Goal: Task Accomplishment & Management: Manage account settings

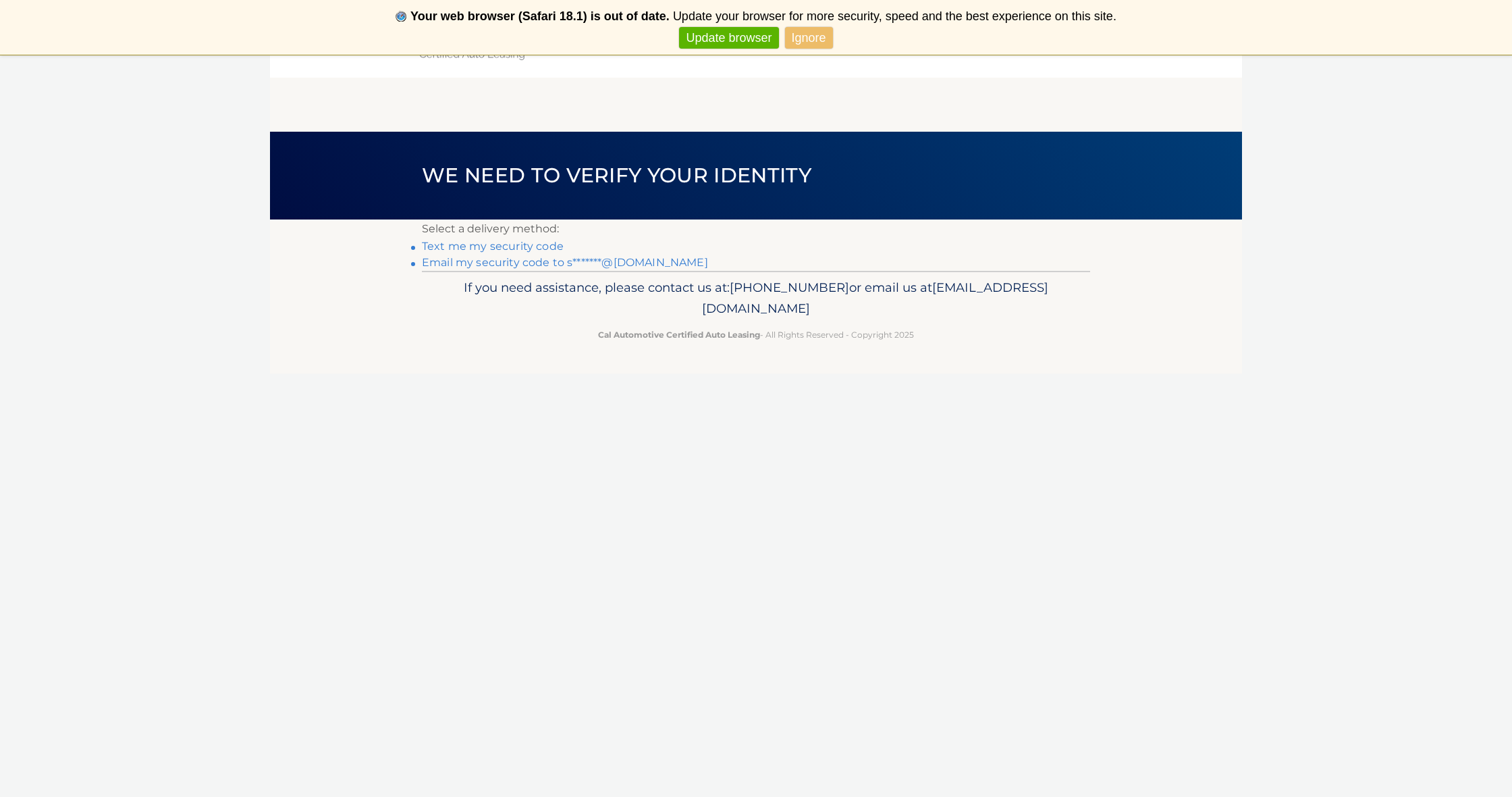
click at [517, 248] on link "Text me my security code" at bounding box center [492, 245] width 142 height 13
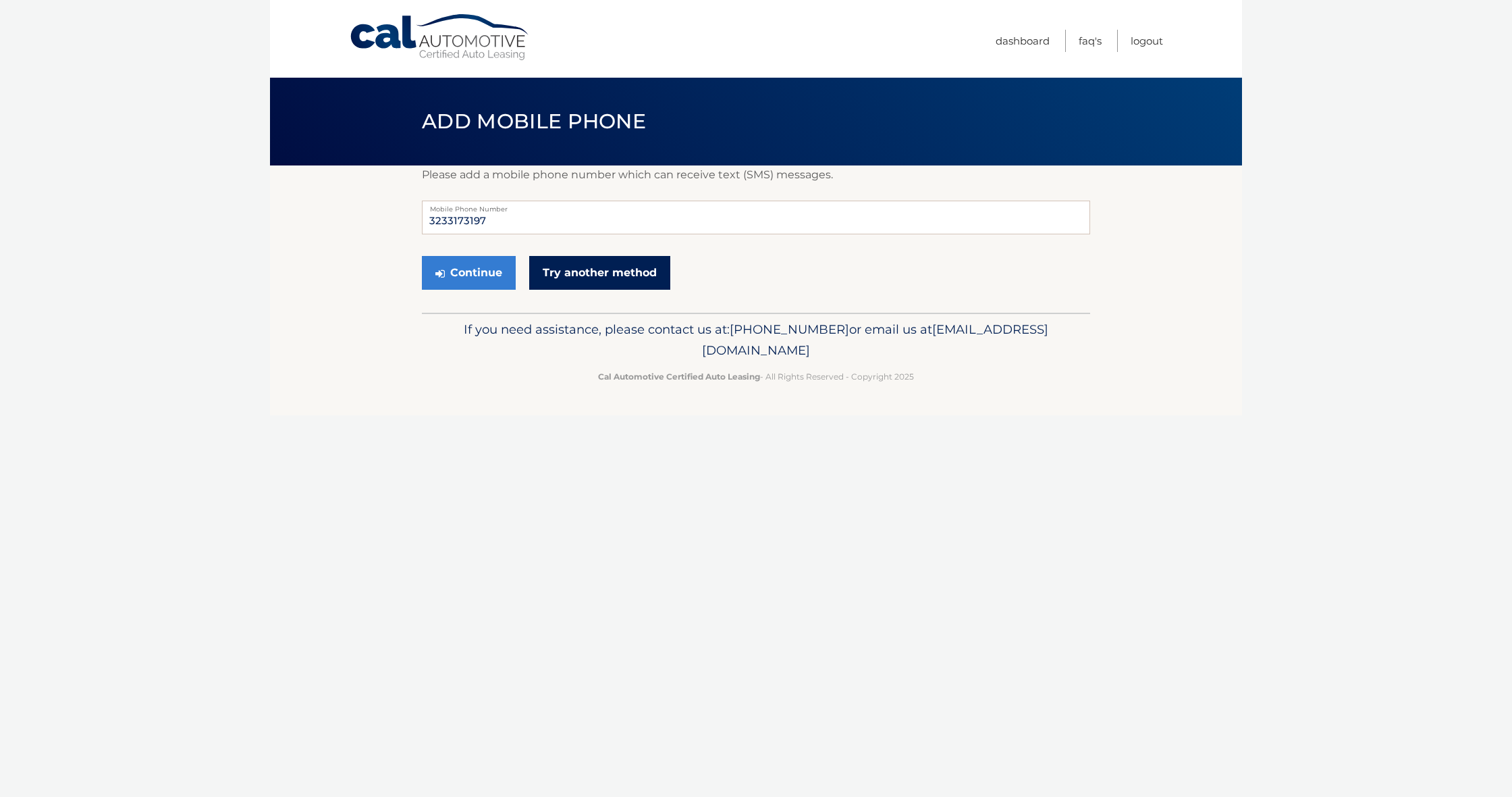
click at [582, 273] on link "Try another method" at bounding box center [600, 273] width 141 height 34
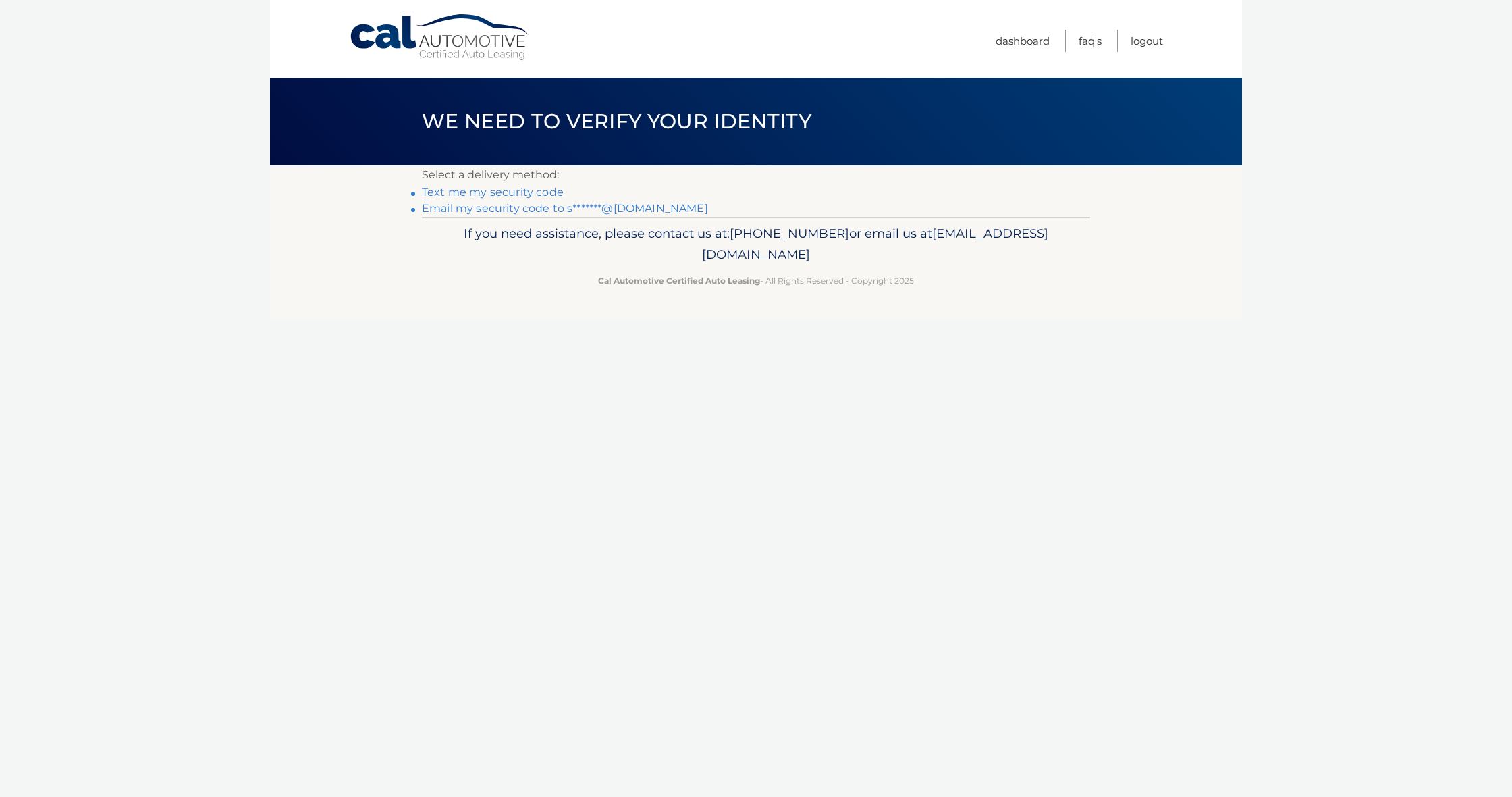
click at [508, 211] on link "Email my security code to s*******@gmail.com" at bounding box center [565, 208] width 286 height 13
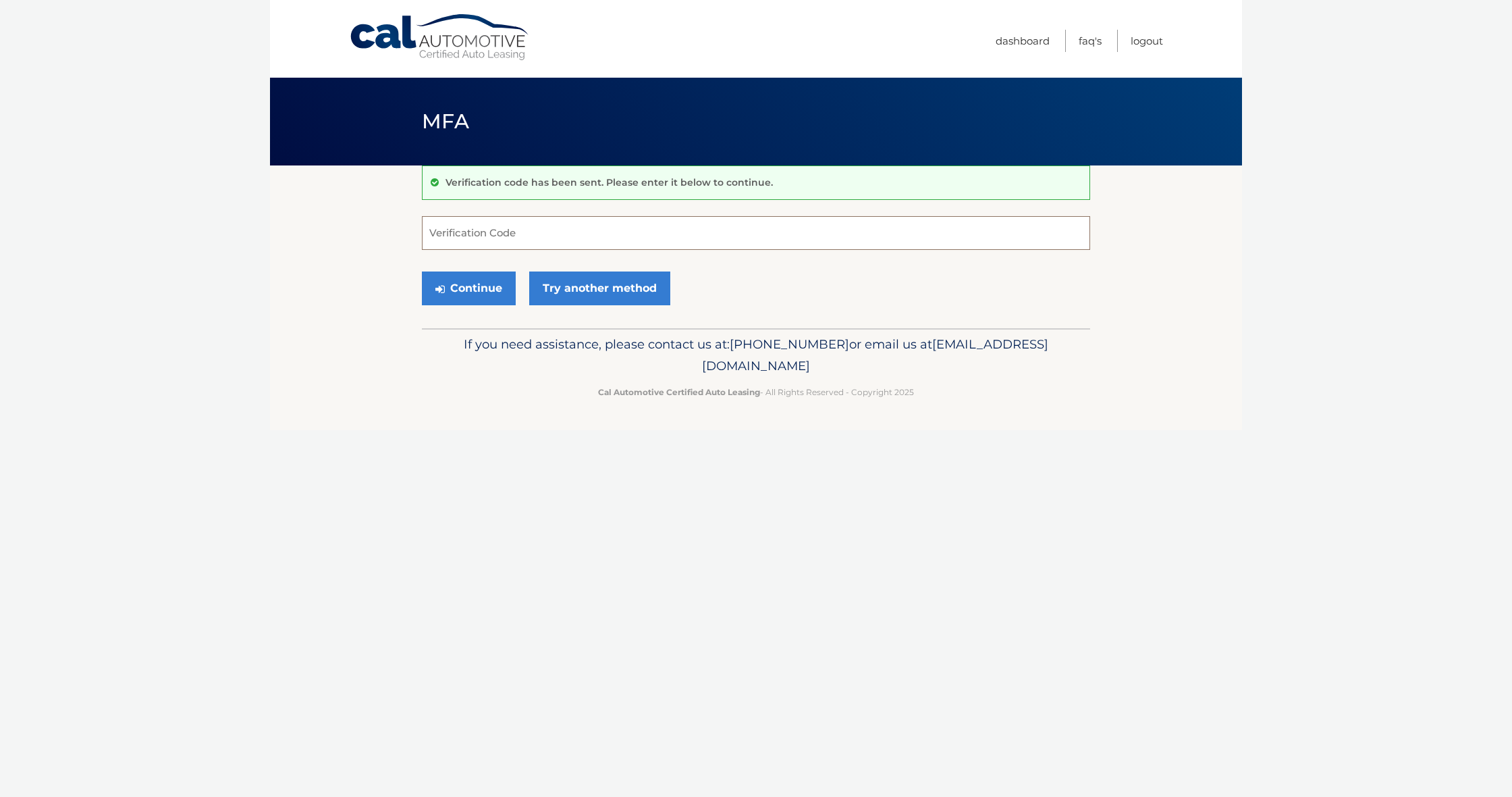
drag, startPoint x: 522, startPoint y: 237, endPoint x: 515, endPoint y: 236, distance: 7.1
click at [522, 237] on input "Verification Code" at bounding box center [756, 232] width 668 height 34
paste input "45978"
click at [476, 274] on button "Continue" at bounding box center [469, 288] width 94 height 34
type input "45978"
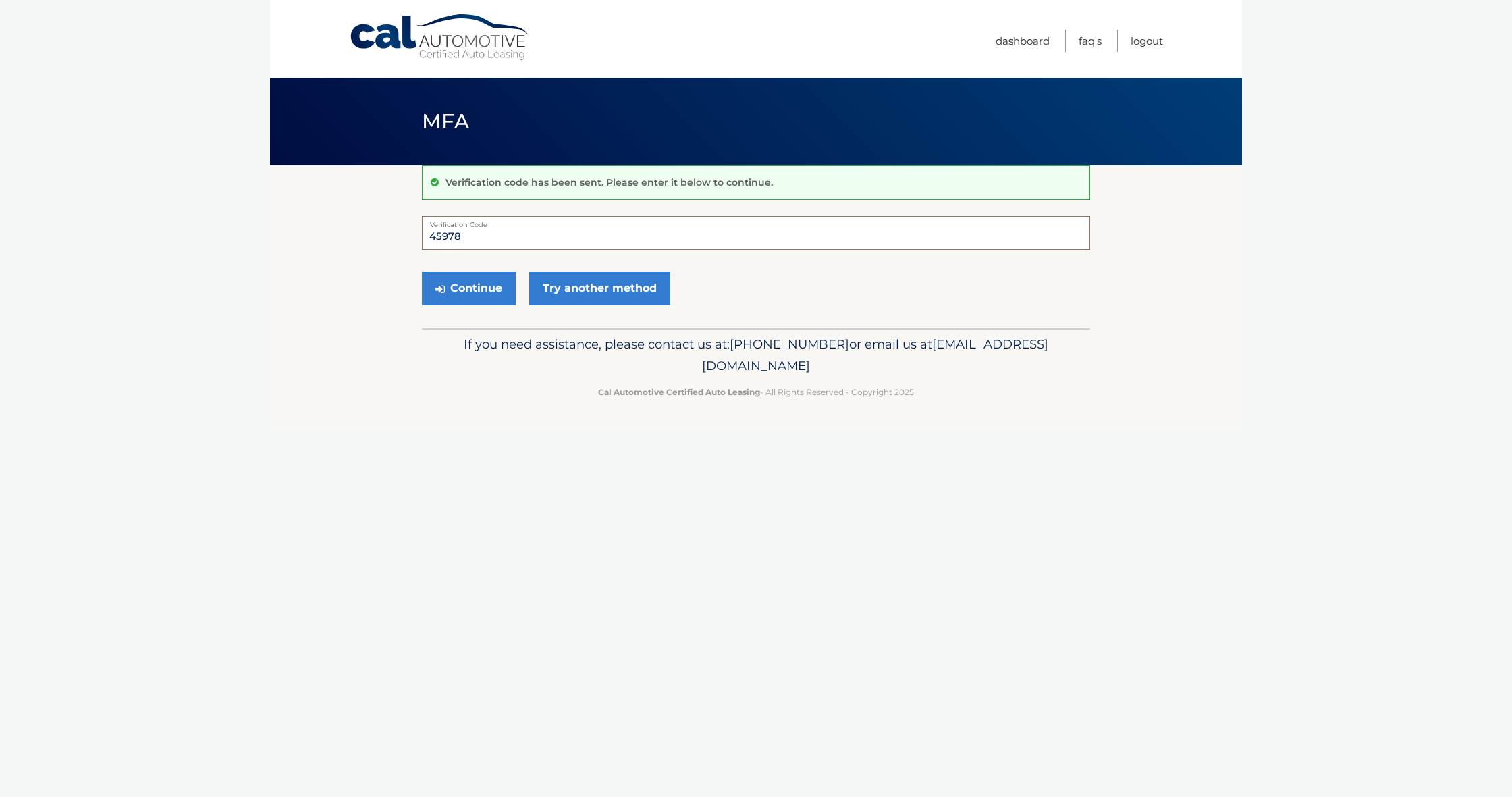
click at [469, 287] on button "Continue" at bounding box center [469, 288] width 94 height 34
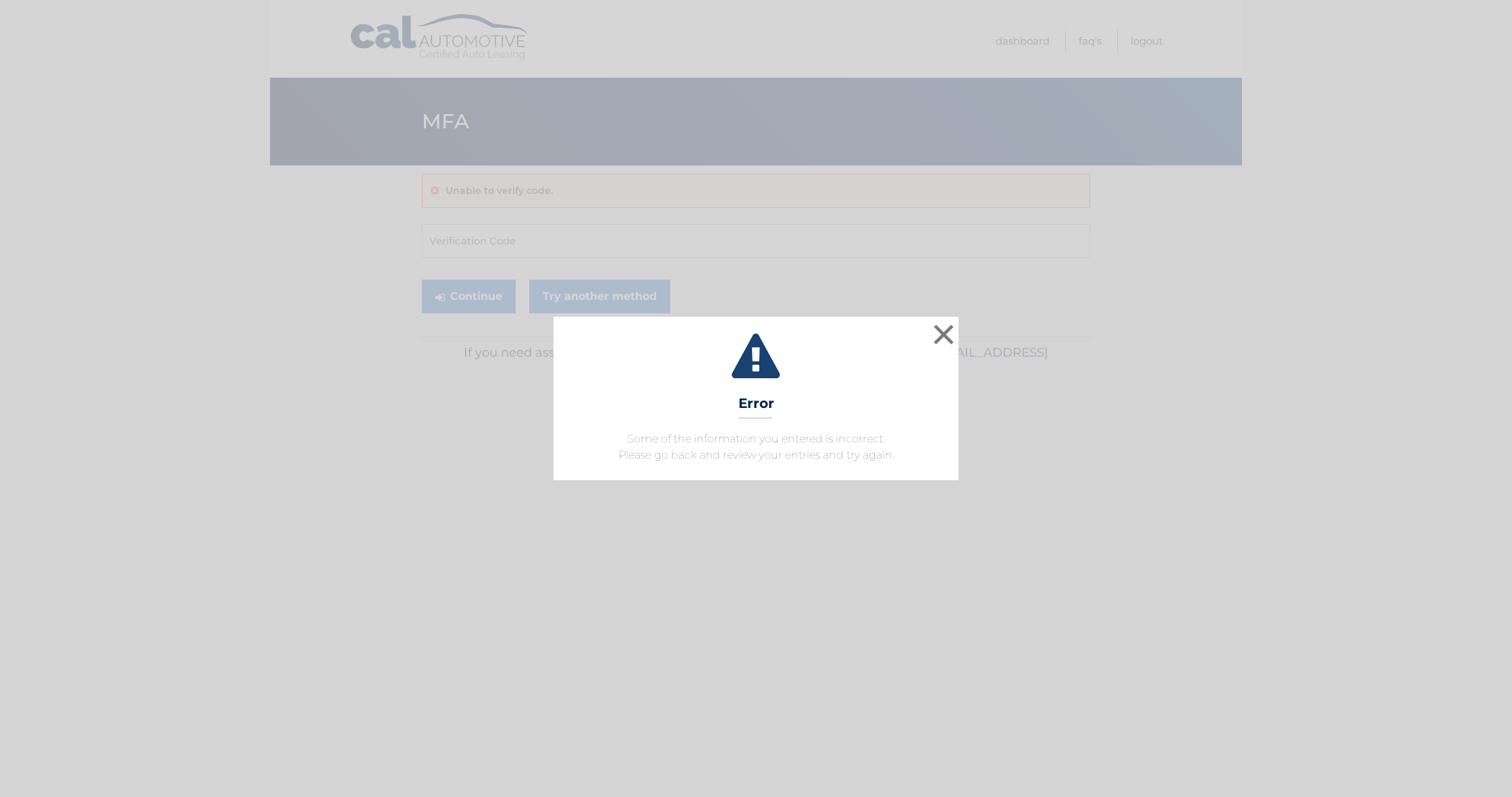
click at [766, 271] on div "× Error Some of the information you entered is incorrect. Please go back and re…" at bounding box center [756, 398] width 1512 height 797
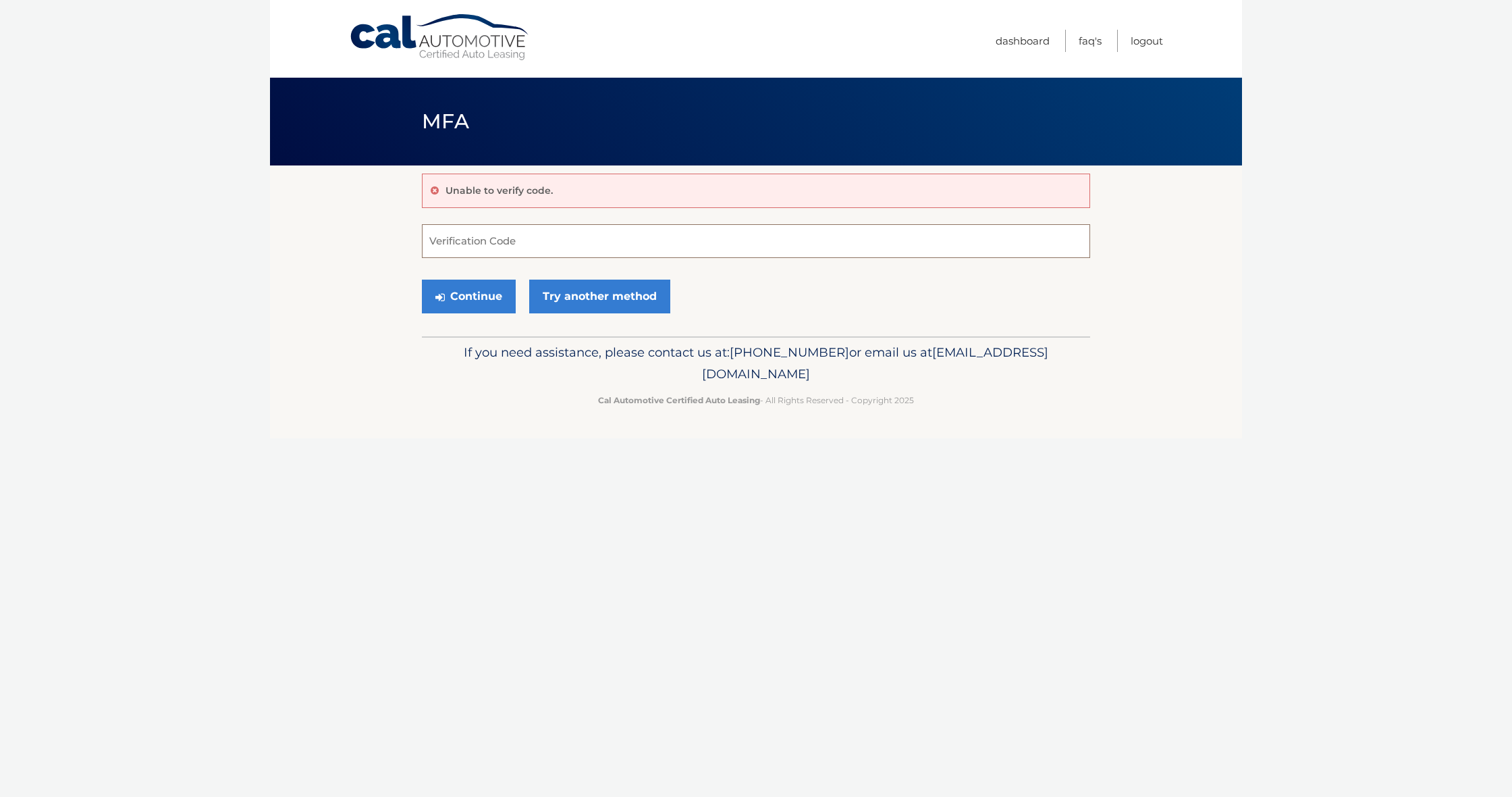
drag, startPoint x: 500, startPoint y: 236, endPoint x: 512, endPoint y: 223, distance: 17.7
click at [507, 228] on input "Verification Code" at bounding box center [756, 241] width 668 height 34
paste input "45978"
type input "45978"
click at [451, 305] on button "Continue" at bounding box center [469, 296] width 94 height 34
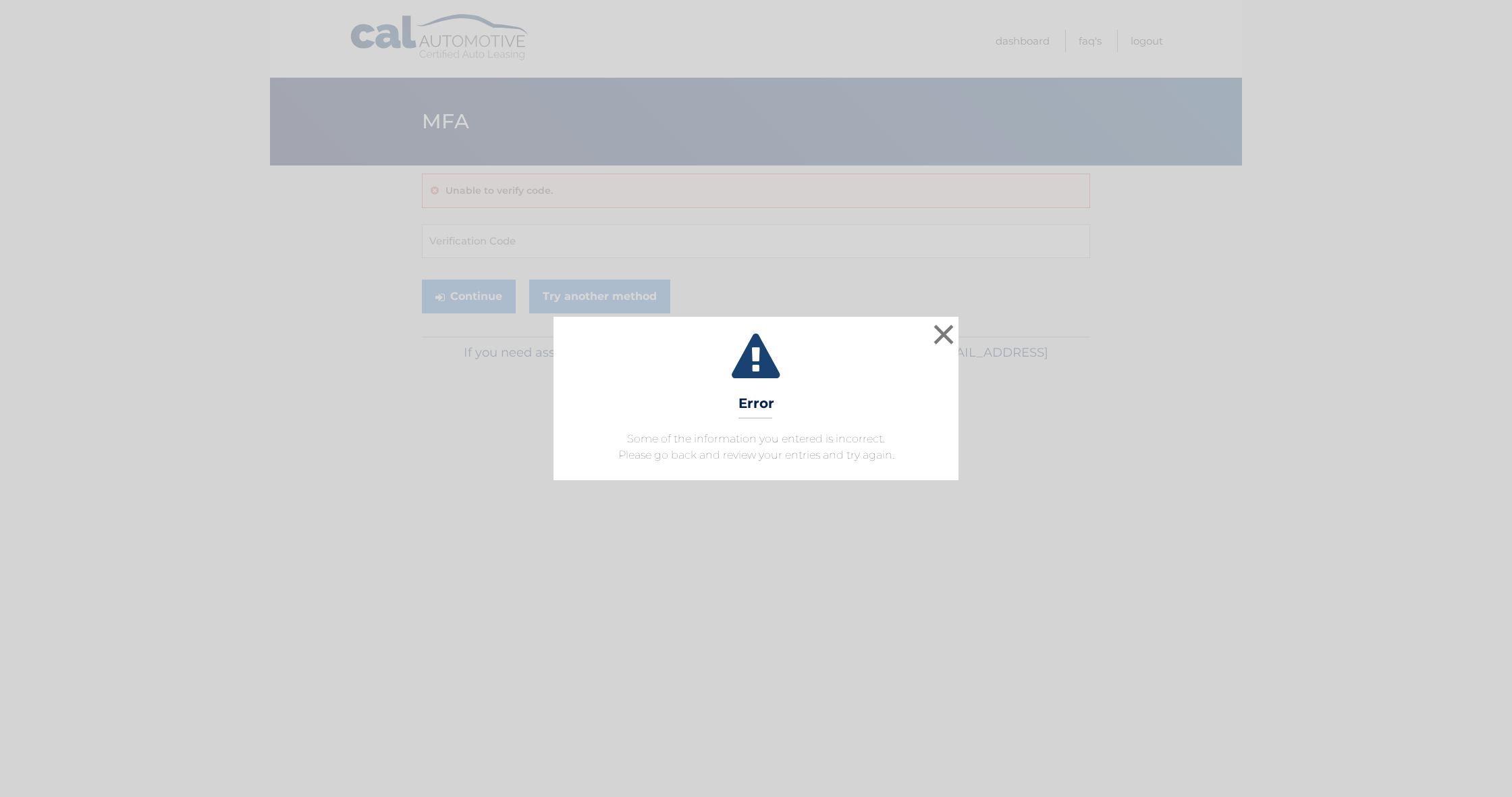
drag, startPoint x: 942, startPoint y: 333, endPoint x: 813, endPoint y: 318, distance: 129.9
click at [940, 332] on button "×" at bounding box center [945, 334] width 27 height 27
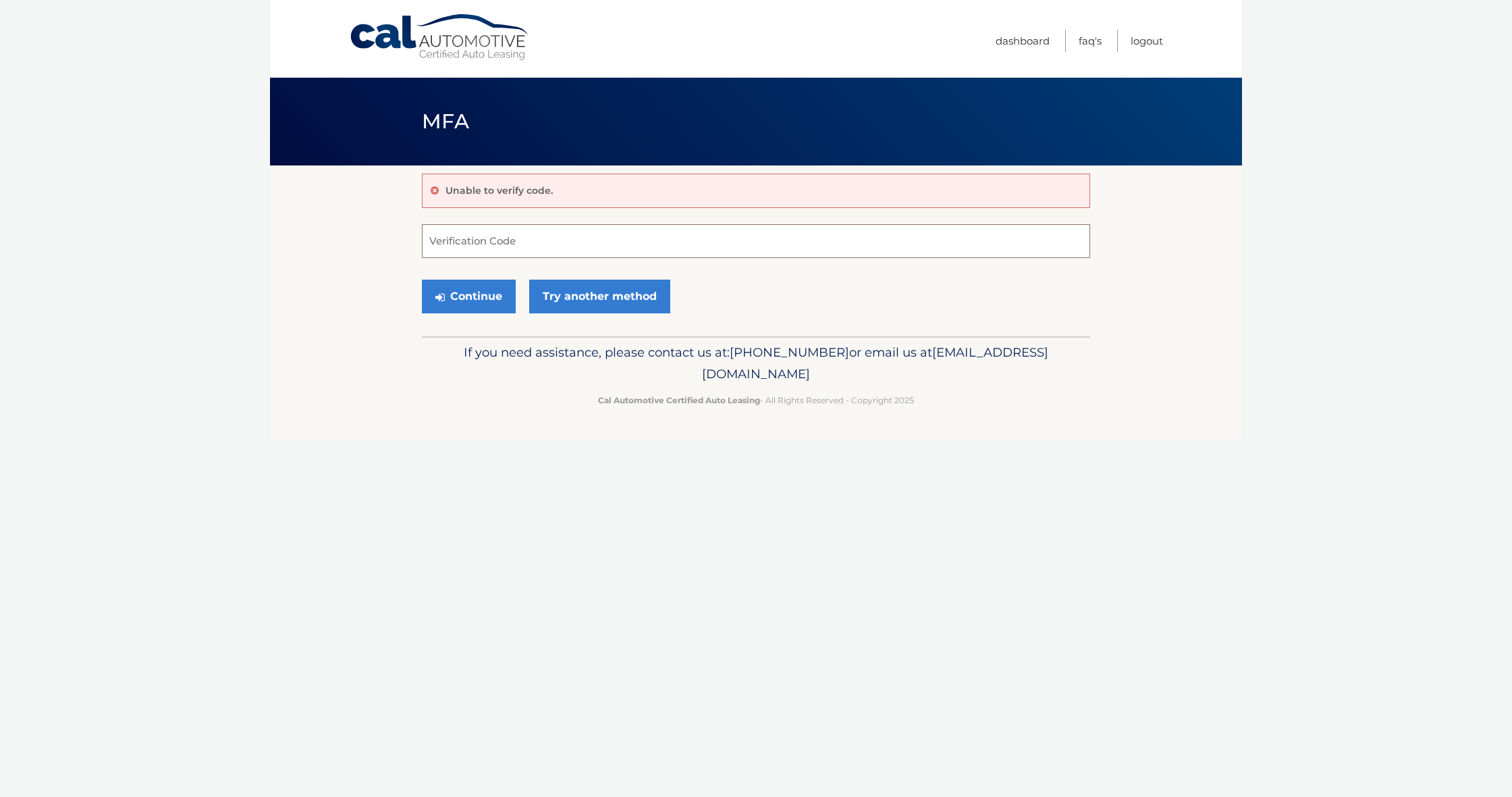
drag, startPoint x: 580, startPoint y: 248, endPoint x: 571, endPoint y: 246, distance: 9.2
click at [572, 246] on input "Verification Code" at bounding box center [756, 241] width 668 height 34
paste input "945978"
type input "945978"
click at [469, 296] on button "Continue" at bounding box center [469, 296] width 94 height 34
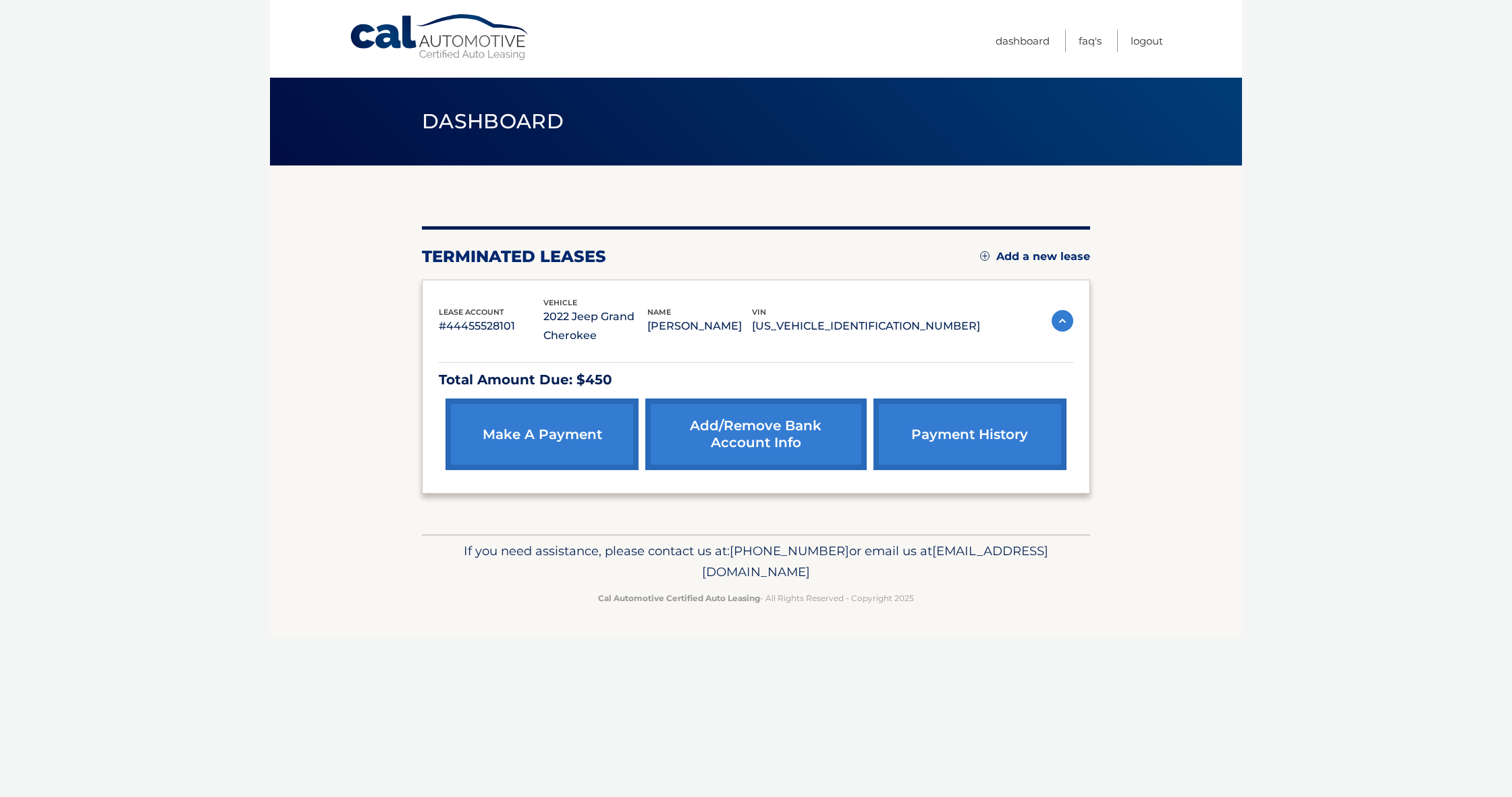
click at [580, 449] on link "make a payment" at bounding box center [542, 434] width 193 height 71
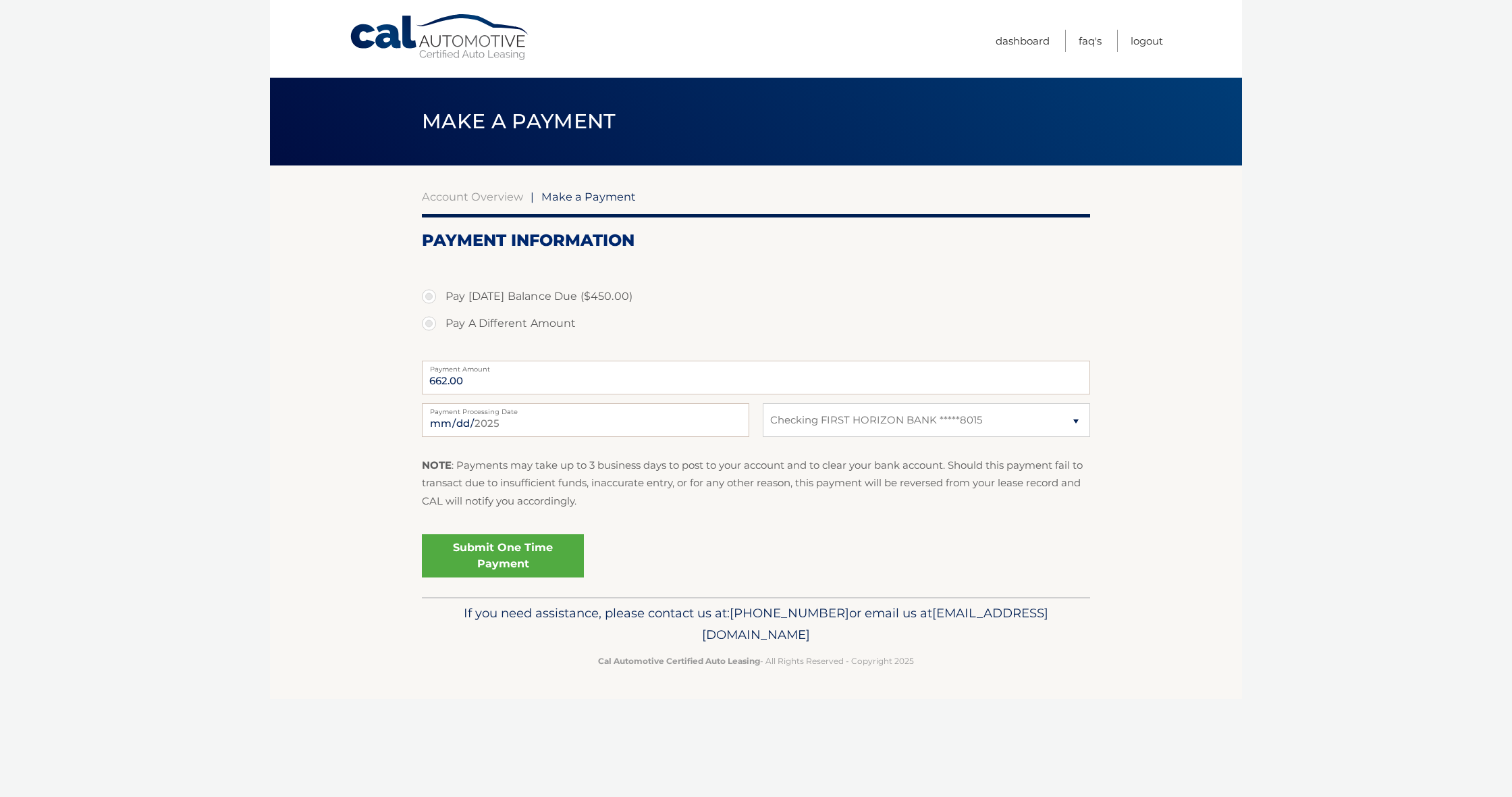
select select "NTljNzU2NjMtYjkwOS00YmE5LTk3NzMtZjY2MGEwZDAwYjg5"
click at [434, 298] on label "Pay [DATE] Balance Due ($450.00)" at bounding box center [756, 297] width 668 height 27
click at [434, 298] on input "Pay [DATE] Balance Due ($450.00)" at bounding box center [435, 294] width 14 height 21
radio input "true"
type input "450.00"
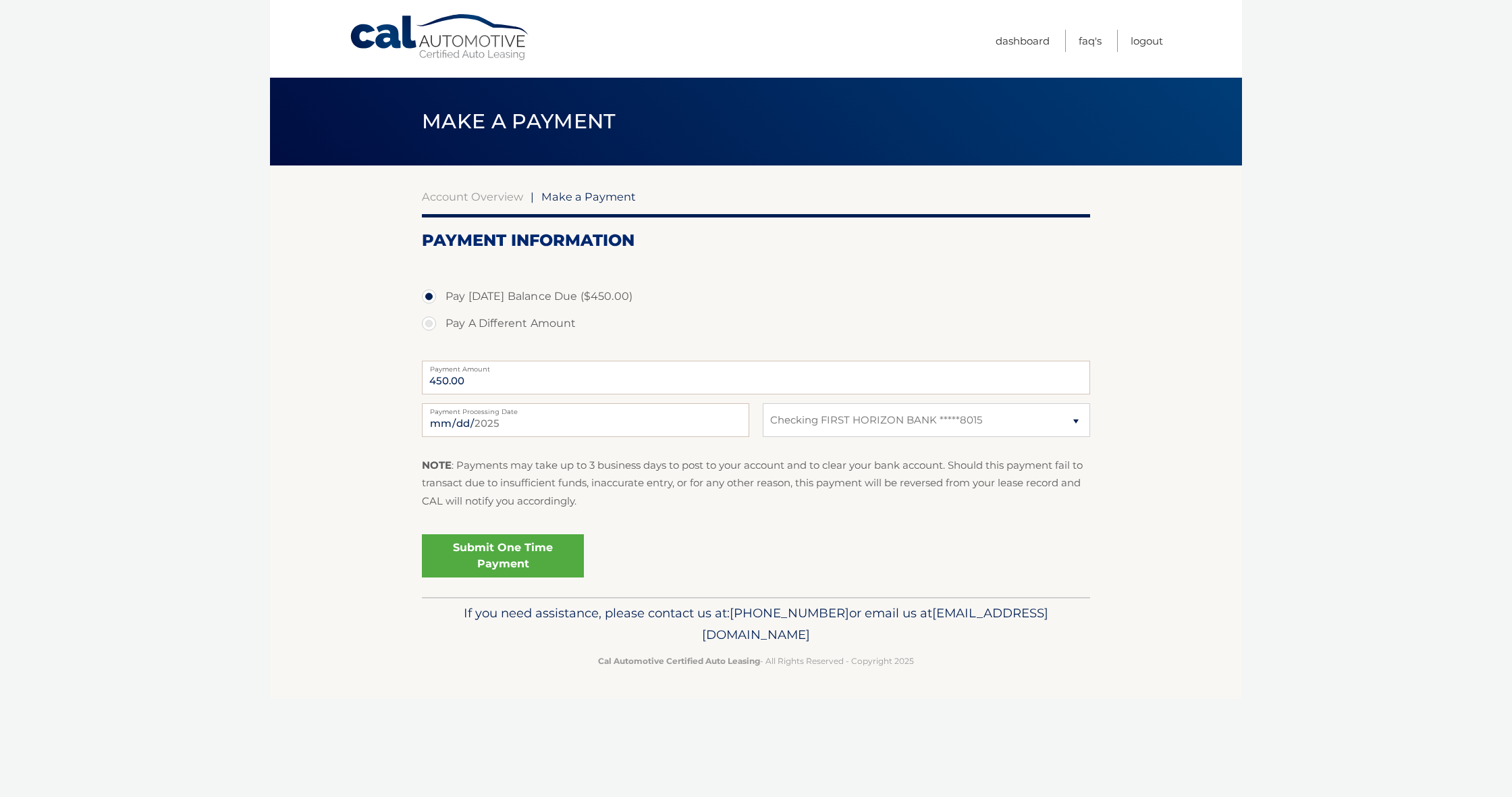
click at [530, 550] on link "Submit One Time Payment" at bounding box center [503, 556] width 162 height 43
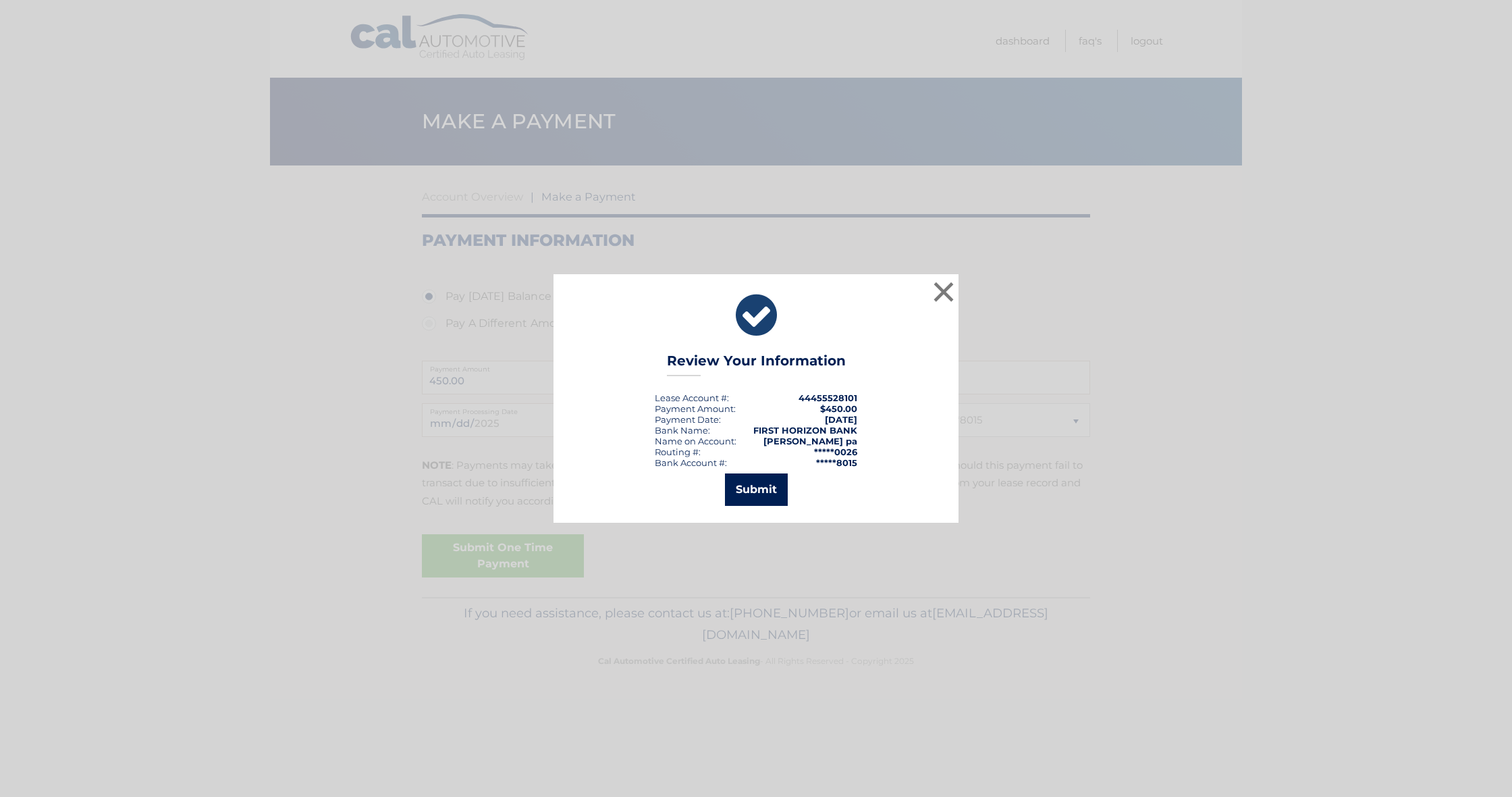
click at [747, 492] on button "Submit" at bounding box center [756, 489] width 63 height 32
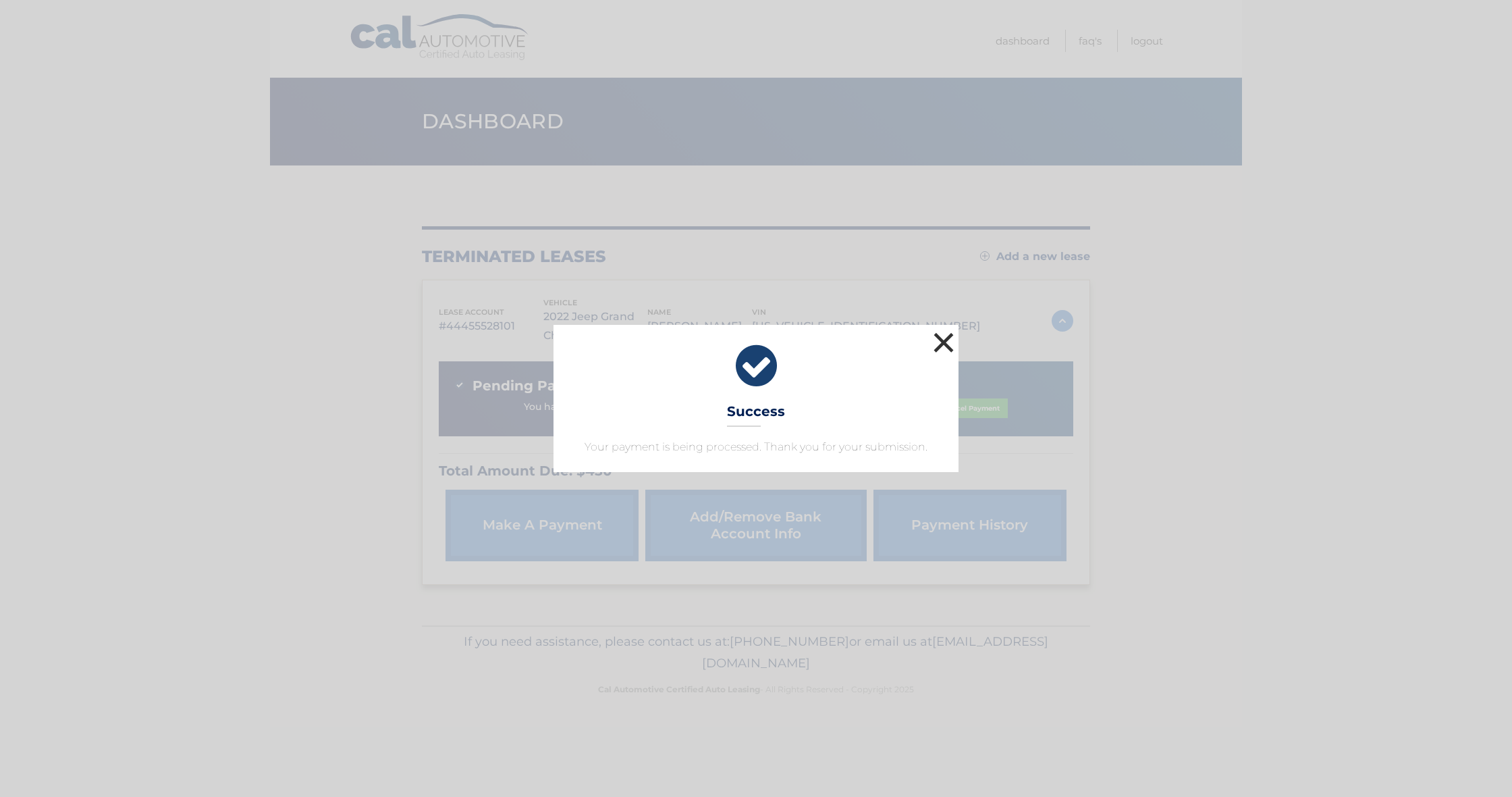
click at [943, 333] on button "×" at bounding box center [945, 343] width 27 height 27
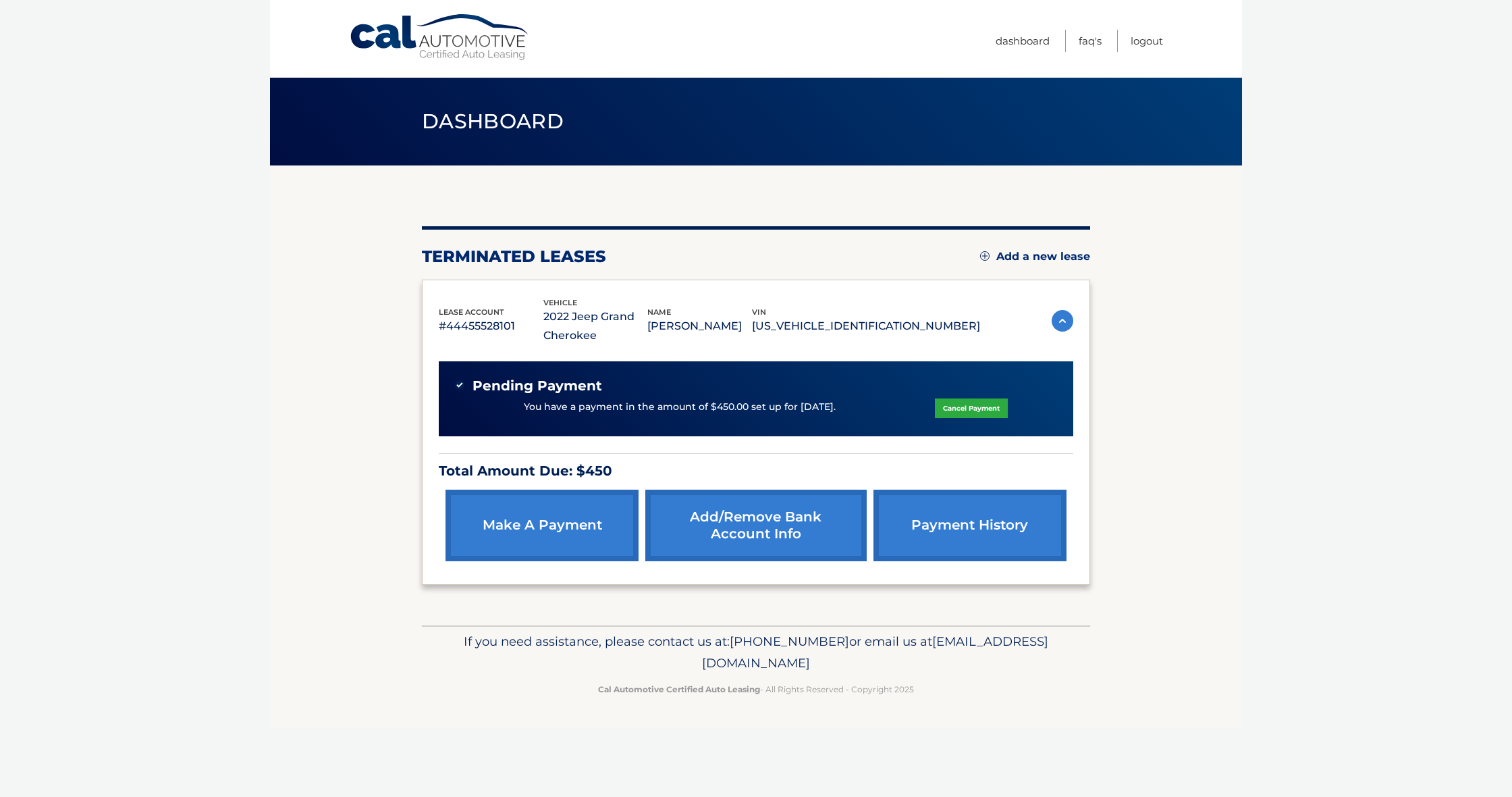
click at [795, 533] on link "Add/Remove bank account info" at bounding box center [756, 524] width 221 height 71
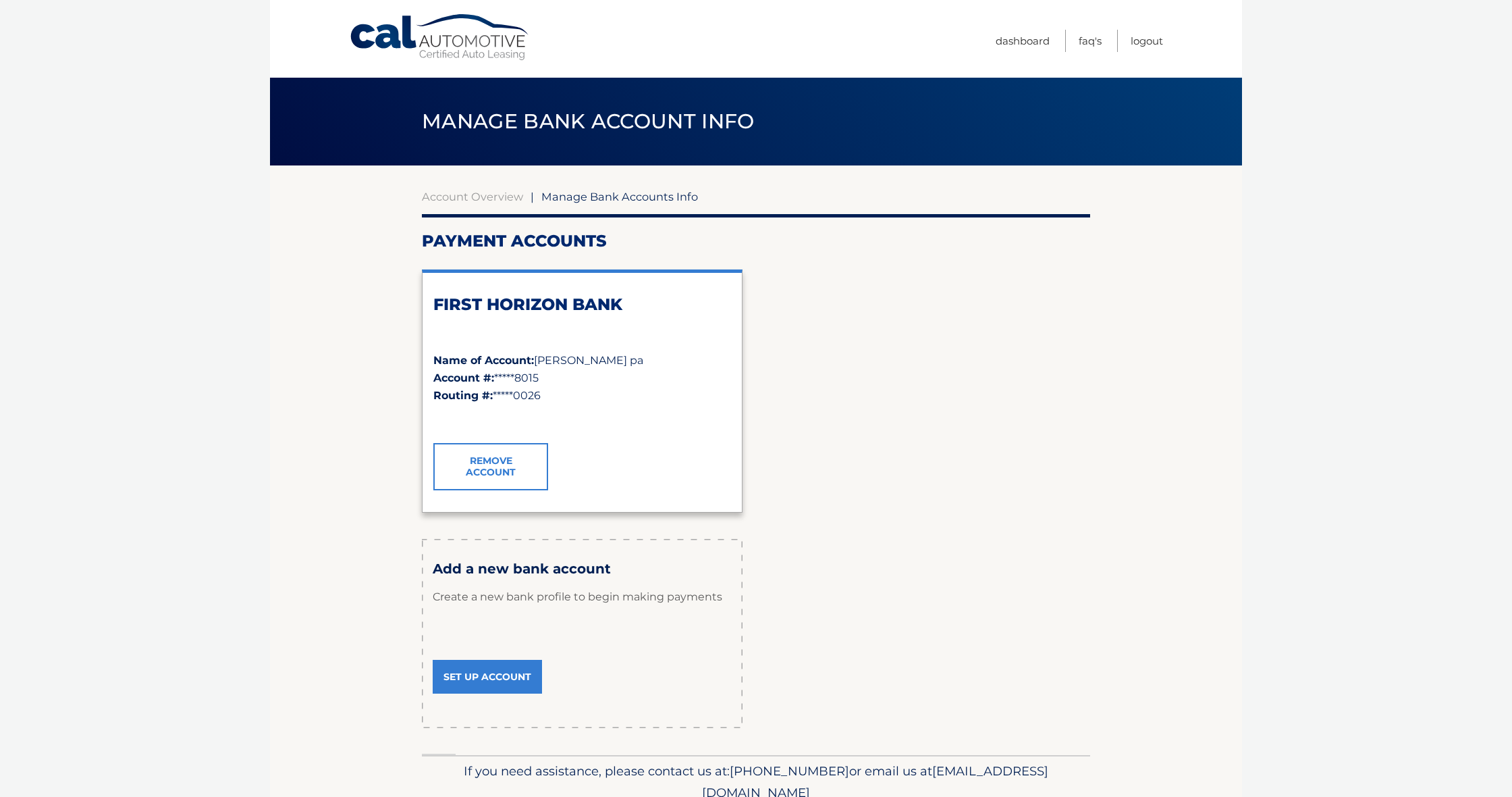
click at [506, 479] on link "Remove Account" at bounding box center [491, 466] width 115 height 47
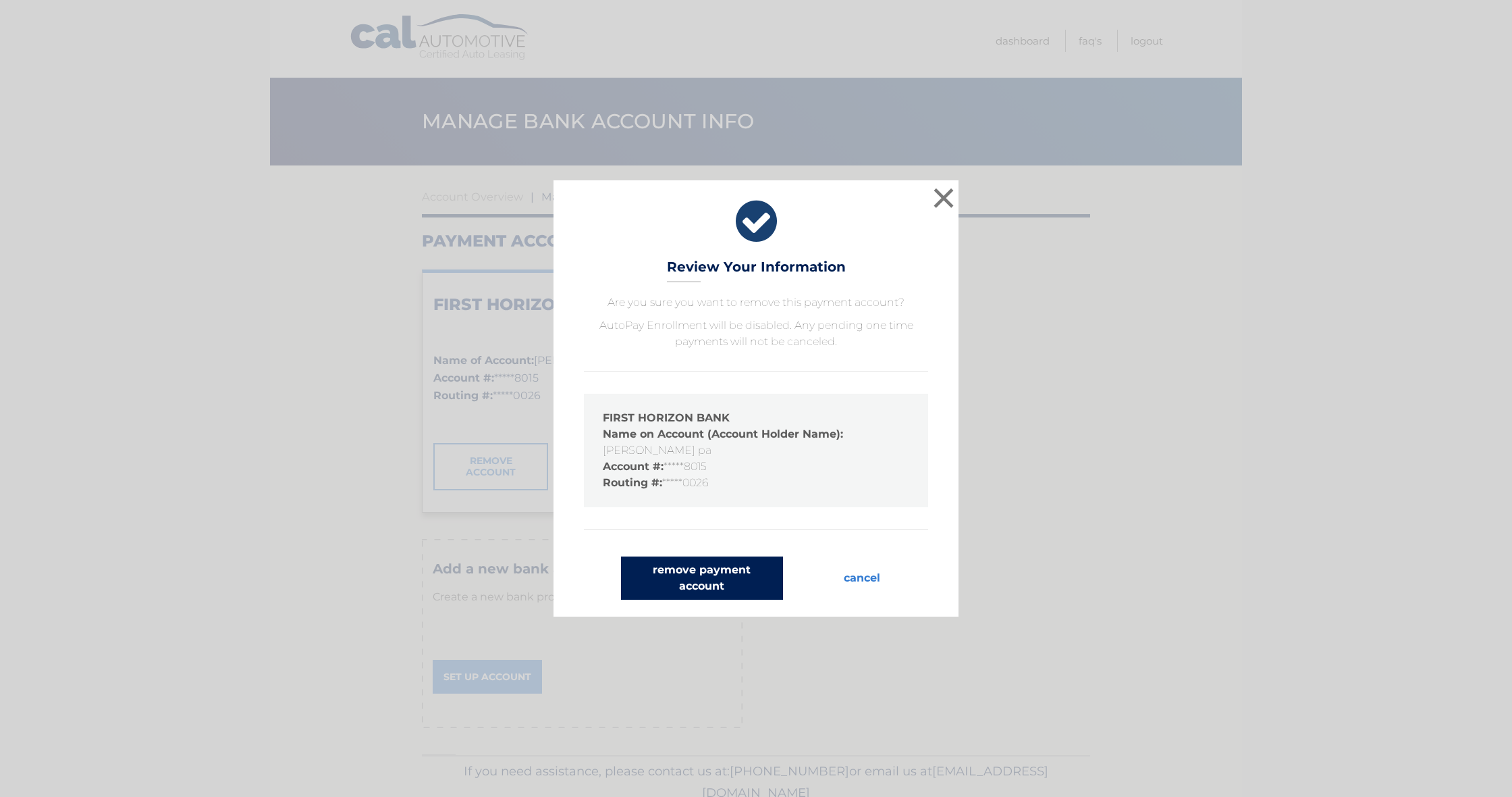
click at [702, 569] on button "remove payment account" at bounding box center [702, 578] width 162 height 43
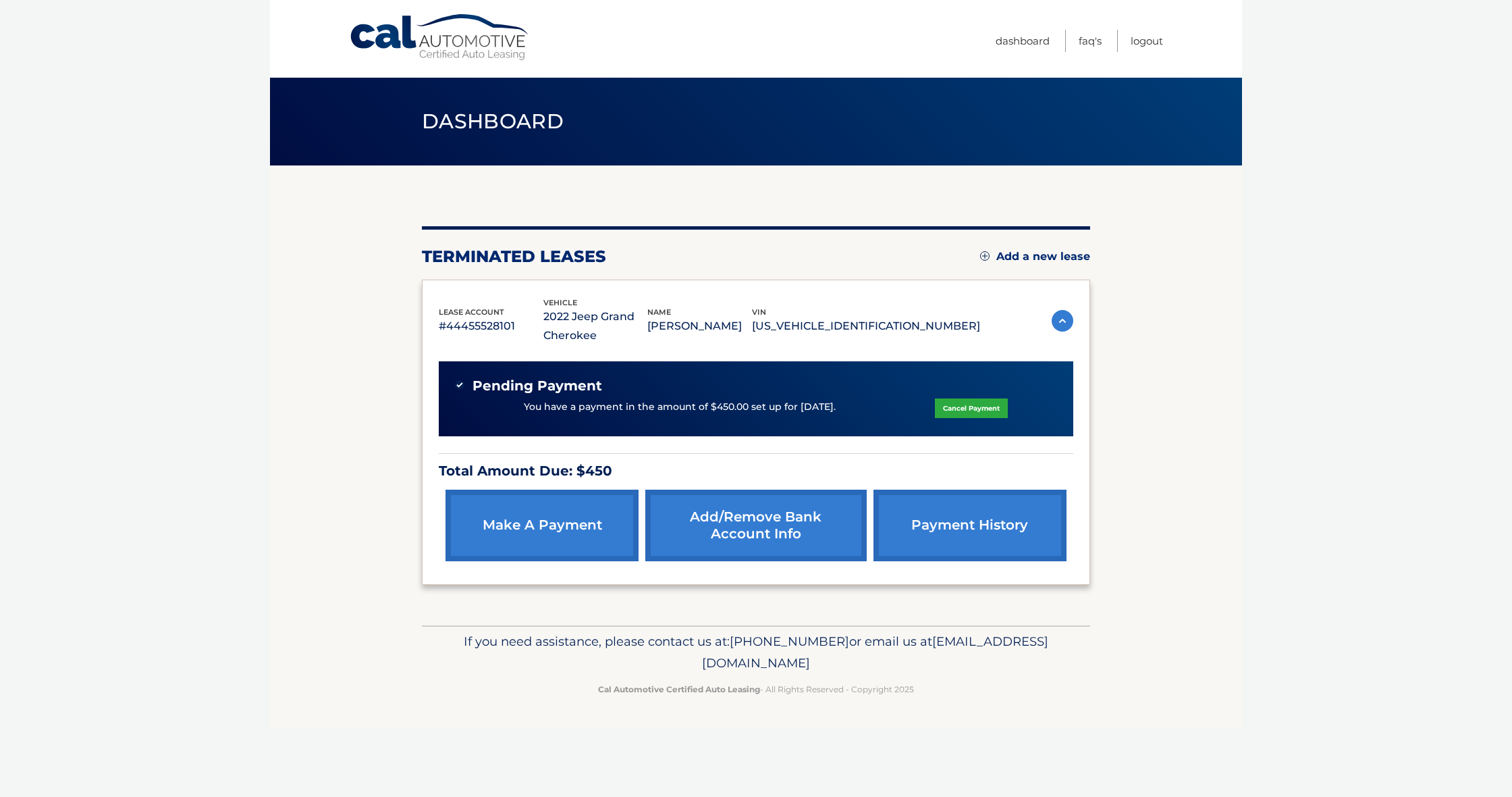
click at [744, 536] on link "Add/Remove bank account info" at bounding box center [756, 524] width 221 height 71
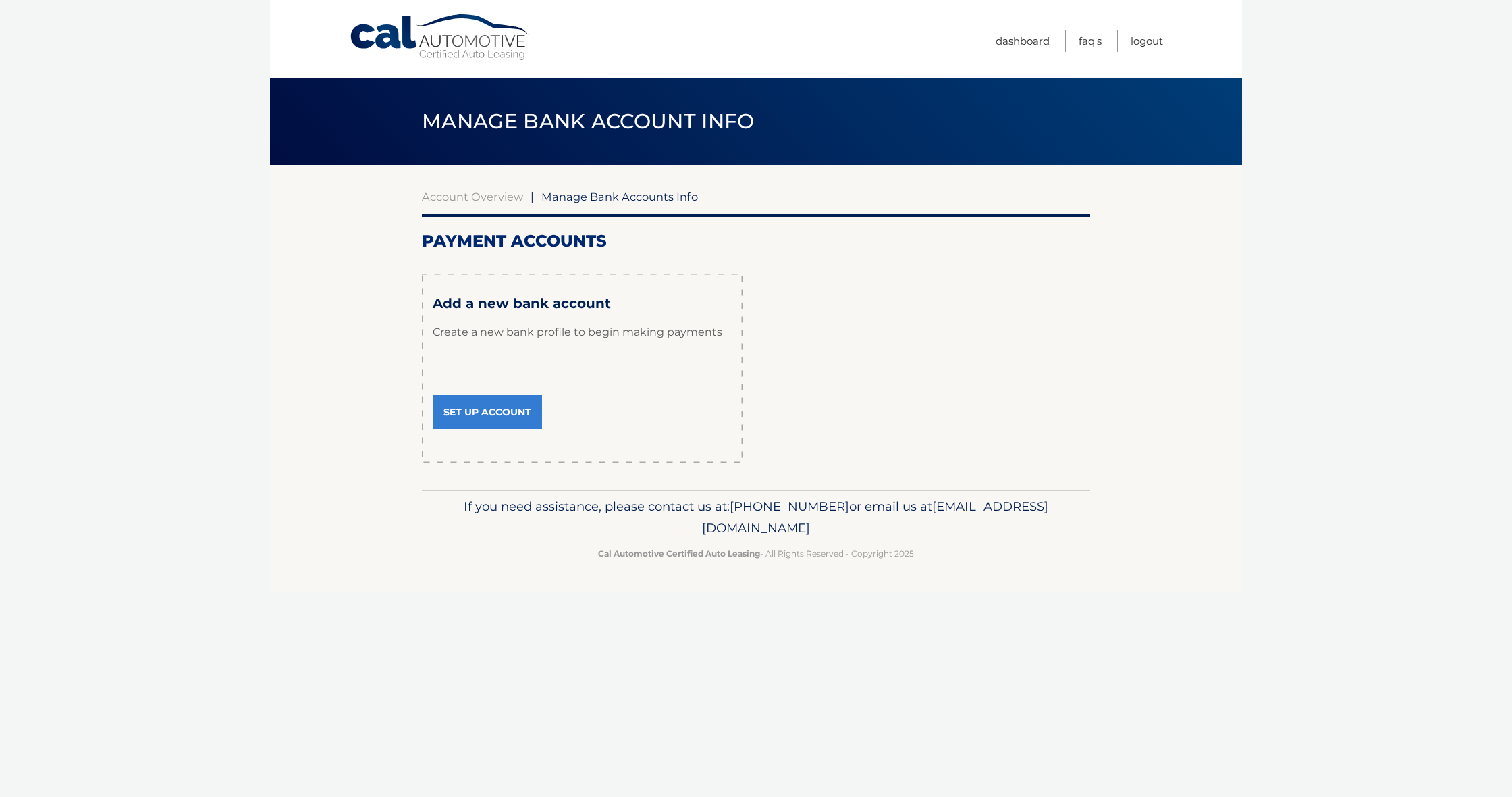
click at [410, 43] on link "Cal Automotive" at bounding box center [440, 37] width 183 height 48
